Goal: Book appointment/travel/reservation

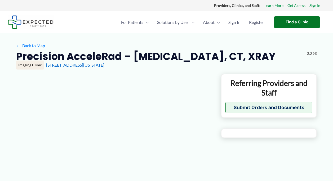
type input "**********"
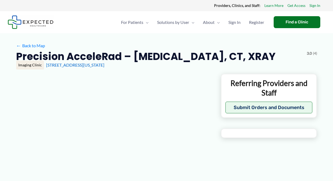
type input "**********"
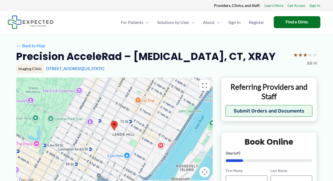
click at [95, 22] on div "For Patients Menu Toggle How does Expected work? Medical Records Navigator Reso…" at bounding box center [208, 22] width 236 height 22
